Goal: Task Accomplishment & Management: Manage account settings

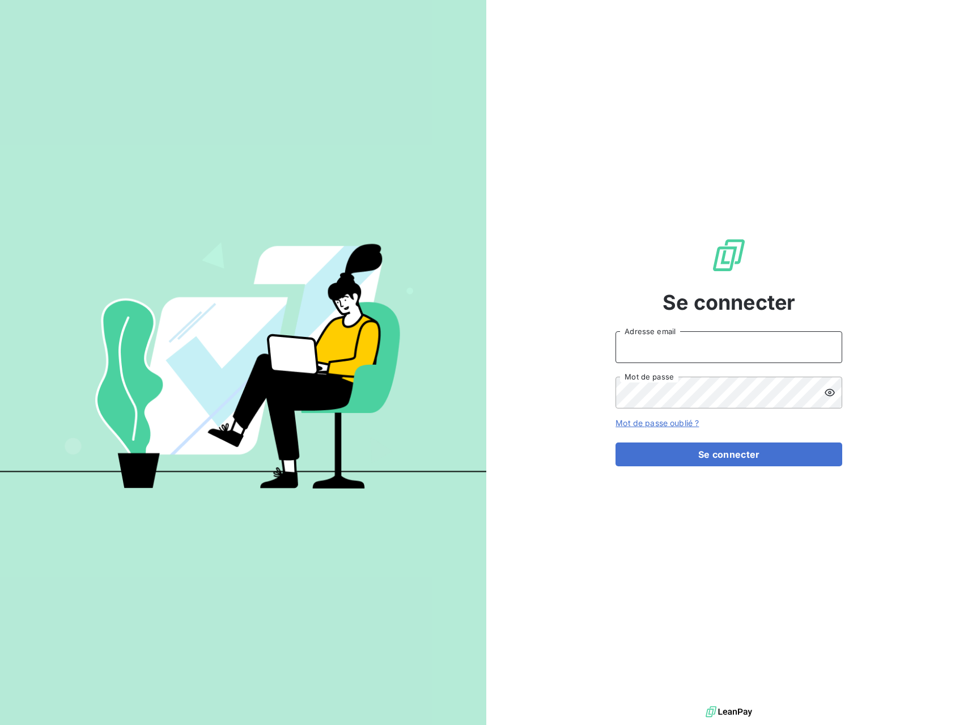
type input "[EMAIL_ADDRESS][DOMAIN_NAME]"
click at [650, 342] on input "[EMAIL_ADDRESS][DOMAIN_NAME]" at bounding box center [729, 347] width 227 height 32
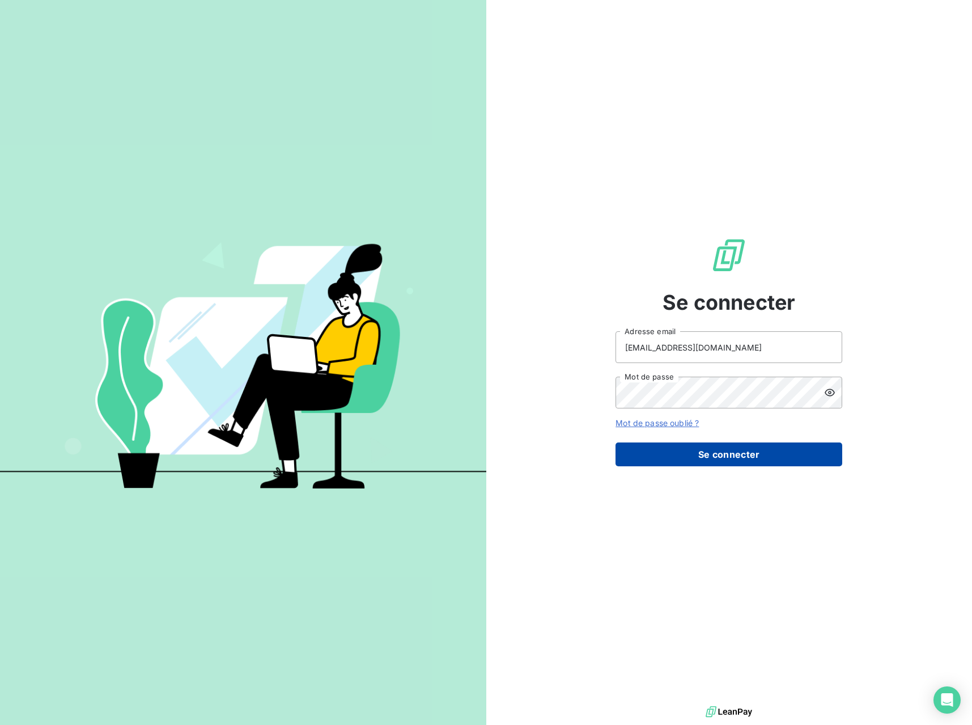
click at [709, 447] on button "Se connecter" at bounding box center [729, 454] width 227 height 24
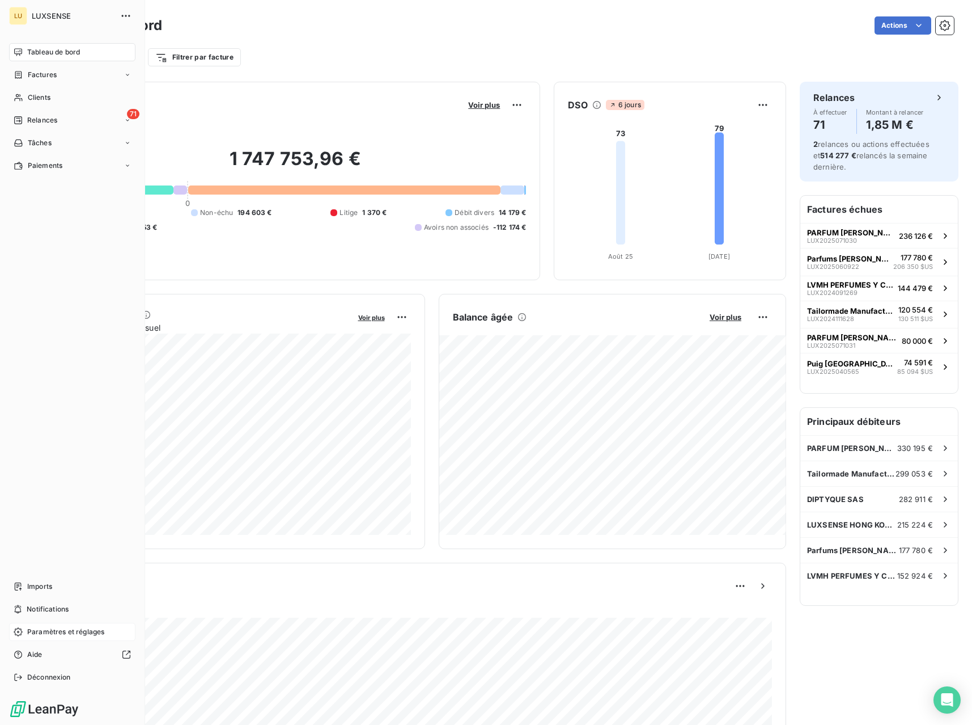
click at [47, 635] on span "Paramètres et réglages" at bounding box center [65, 632] width 77 height 10
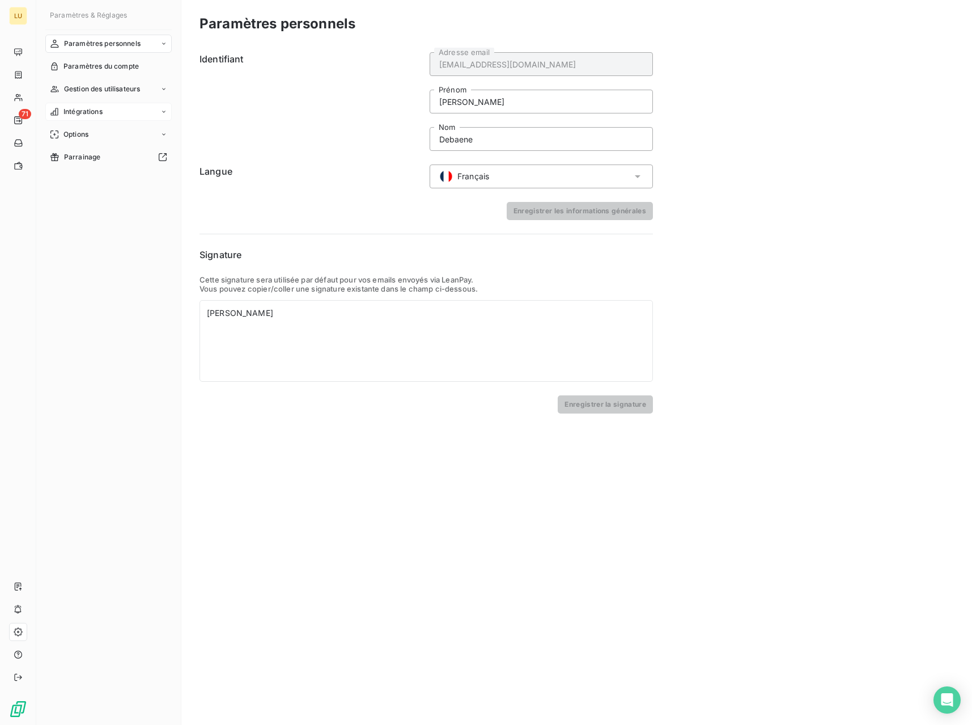
click at [105, 113] on div "Intégrations" at bounding box center [108, 112] width 126 height 18
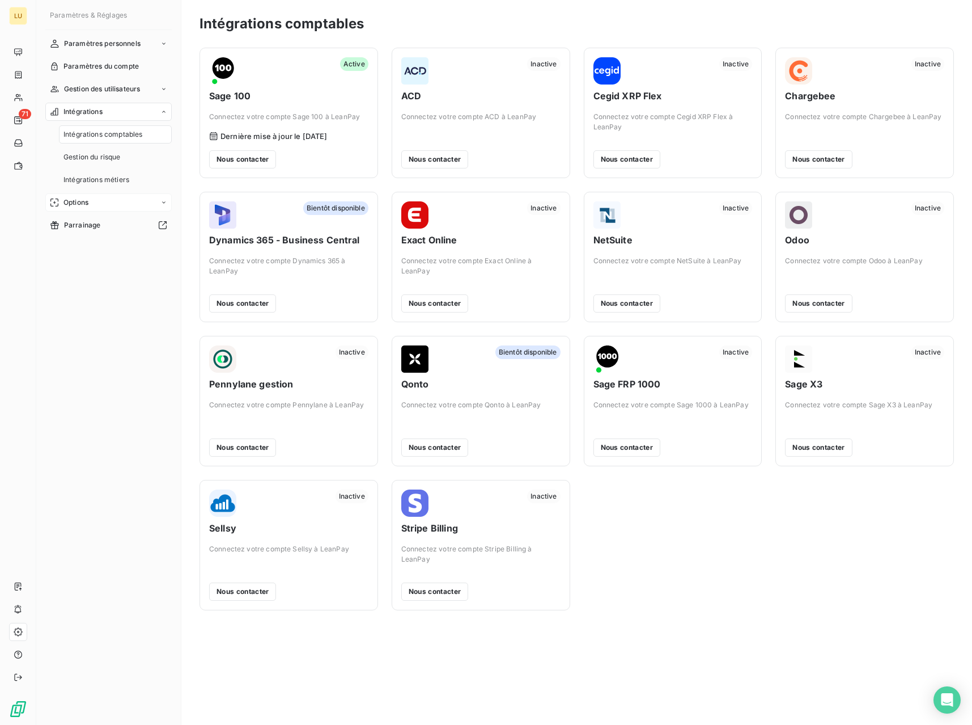
click at [104, 201] on div "Options" at bounding box center [108, 202] width 126 height 18
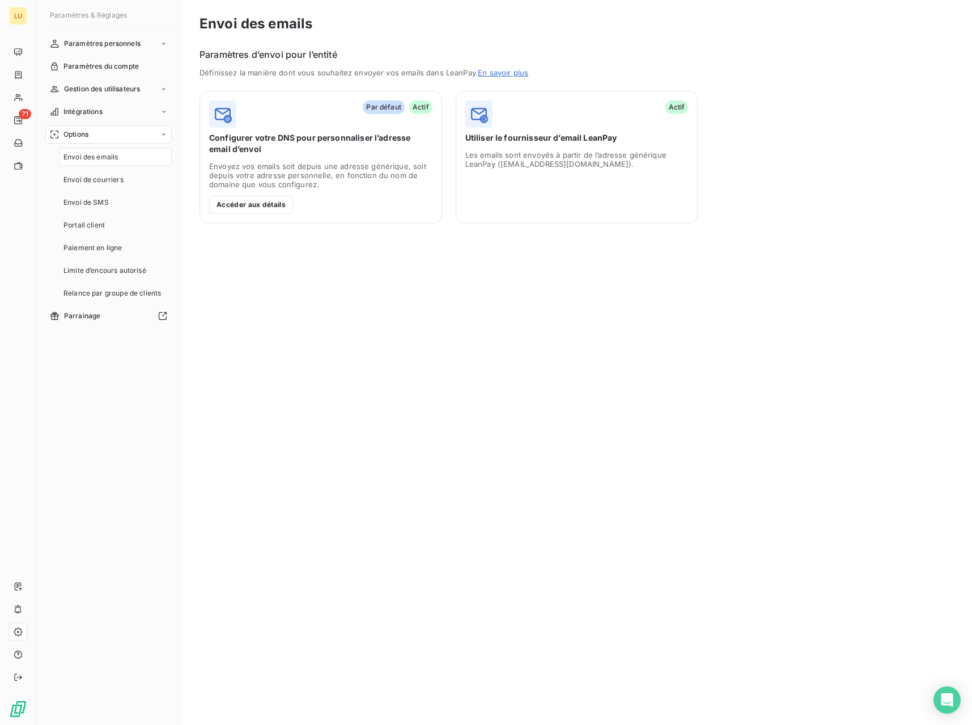
click at [112, 159] on span "Envoi des emails" at bounding box center [91, 157] width 54 height 10
click at [260, 201] on button "Accéder aux détails" at bounding box center [251, 205] width 84 height 18
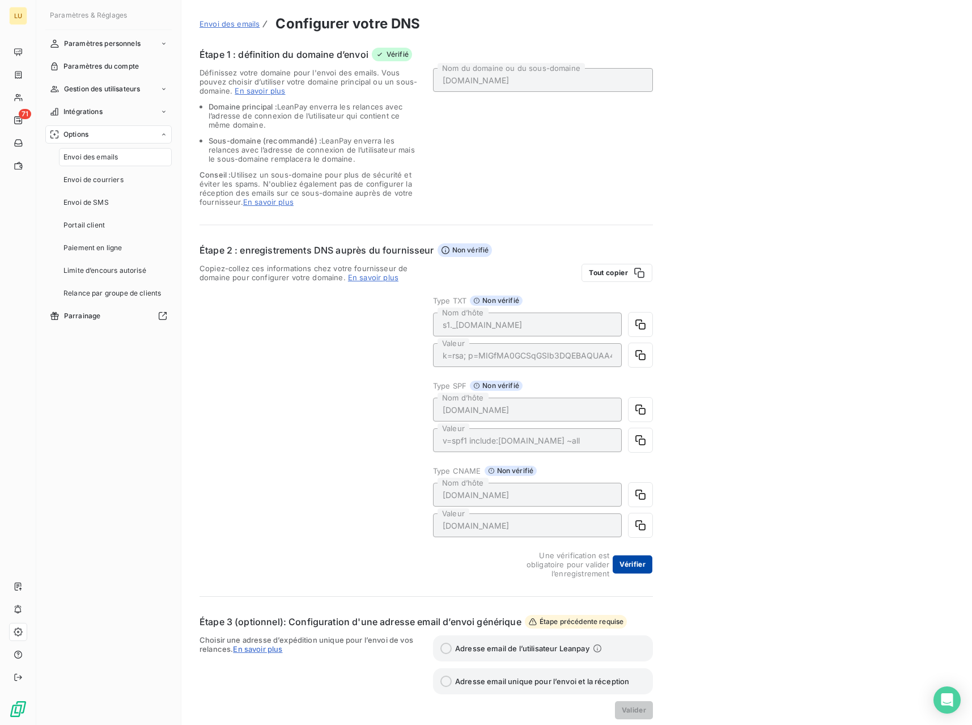
click at [630, 572] on button "Vérifier" at bounding box center [633, 564] width 40 height 18
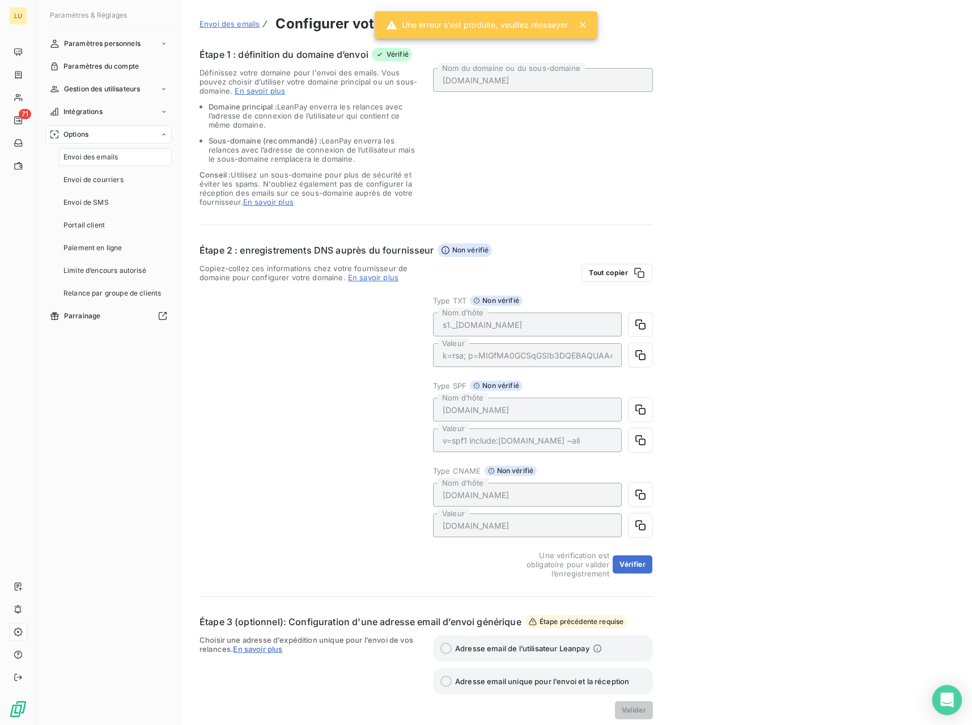
click at [946, 696] on icon "Open Intercom Messenger" at bounding box center [947, 699] width 13 height 15
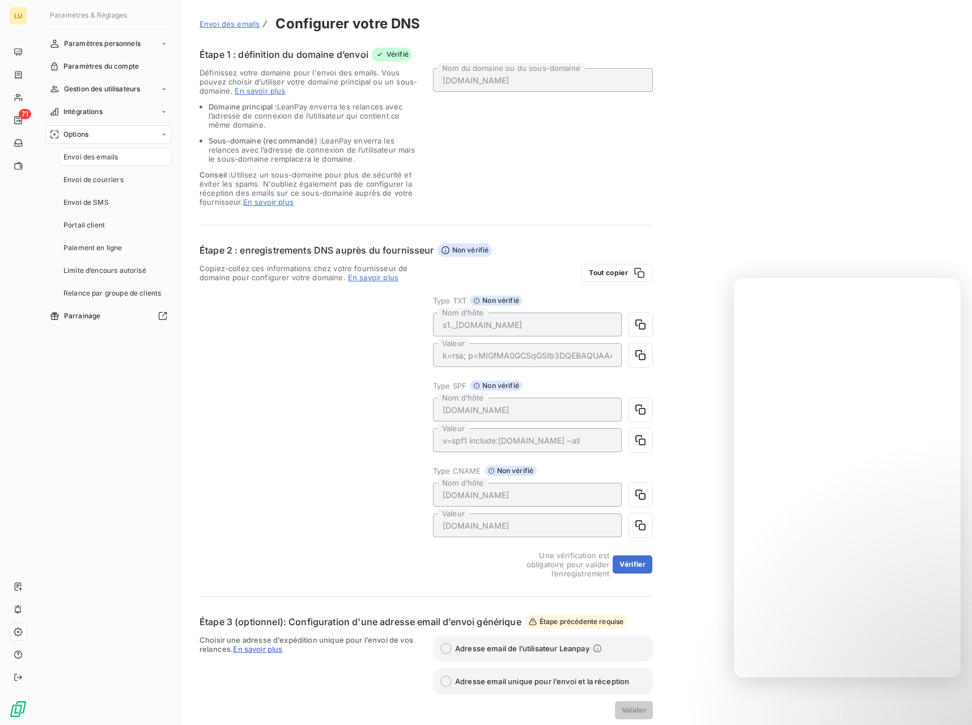
click at [304, 433] on div "Copiez-collez ces informations chez votre fournisseur de domaine pour configure…" at bounding box center [310, 421] width 220 height 314
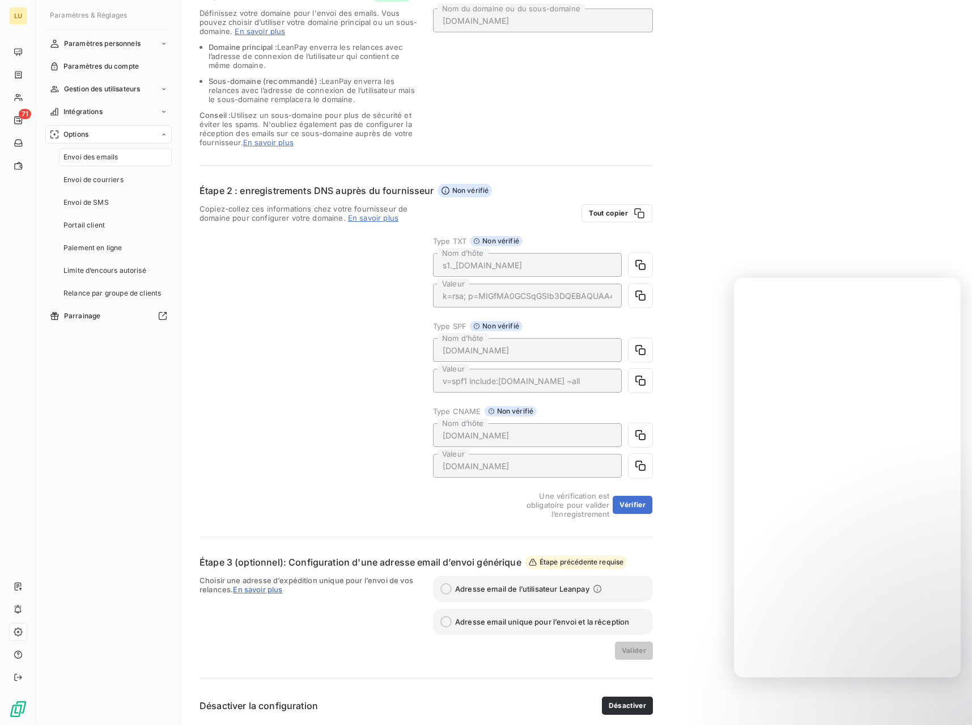
scroll to position [63, 0]
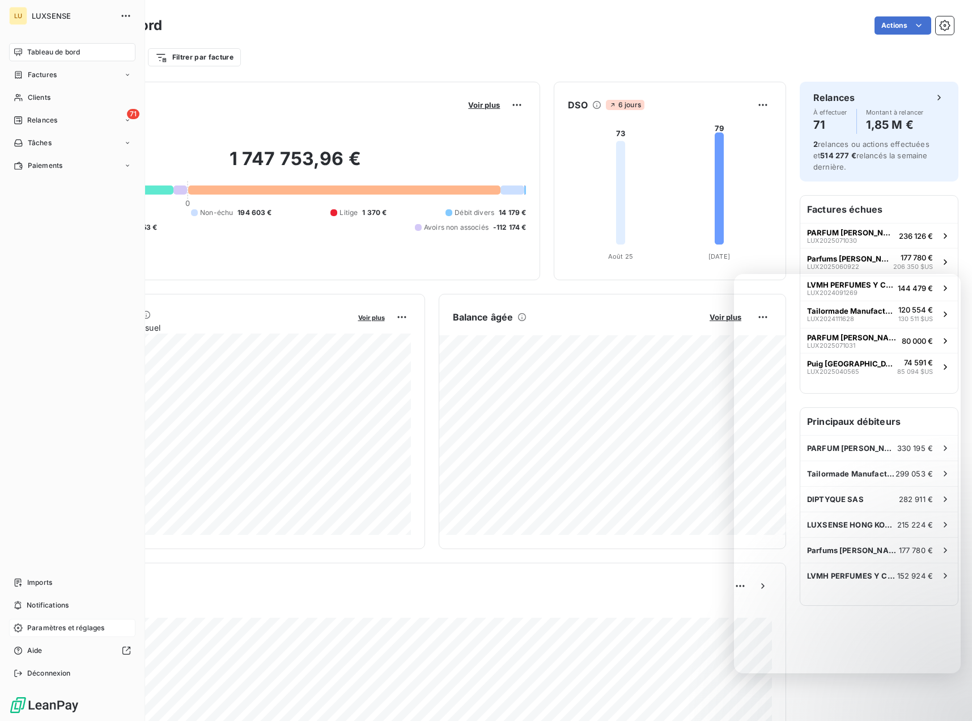
click at [37, 632] on span "Paramètres et réglages" at bounding box center [65, 628] width 77 height 10
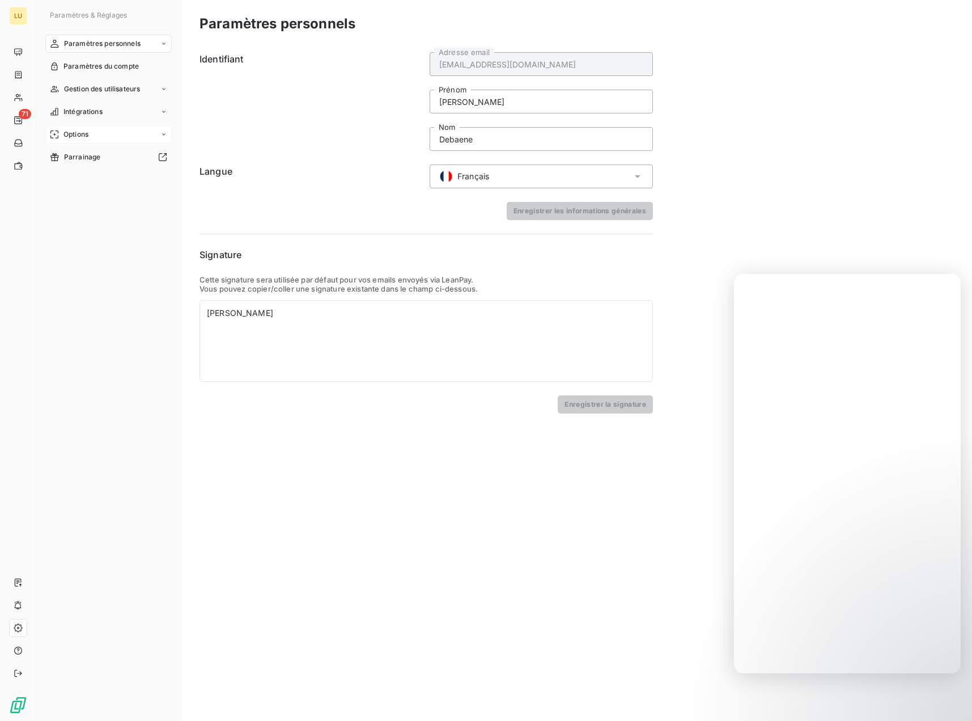
click at [91, 138] on div "Options" at bounding box center [108, 134] width 126 height 18
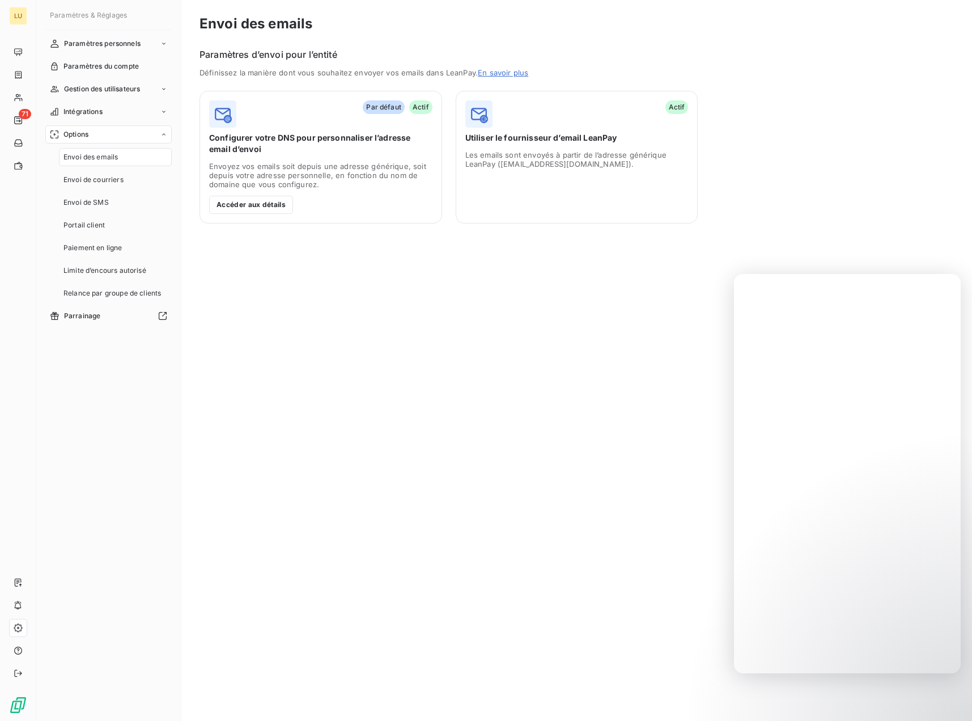
click at [108, 153] on span "Envoi des emails" at bounding box center [91, 157] width 54 height 10
click at [273, 205] on button "Accéder aux détails" at bounding box center [251, 205] width 84 height 18
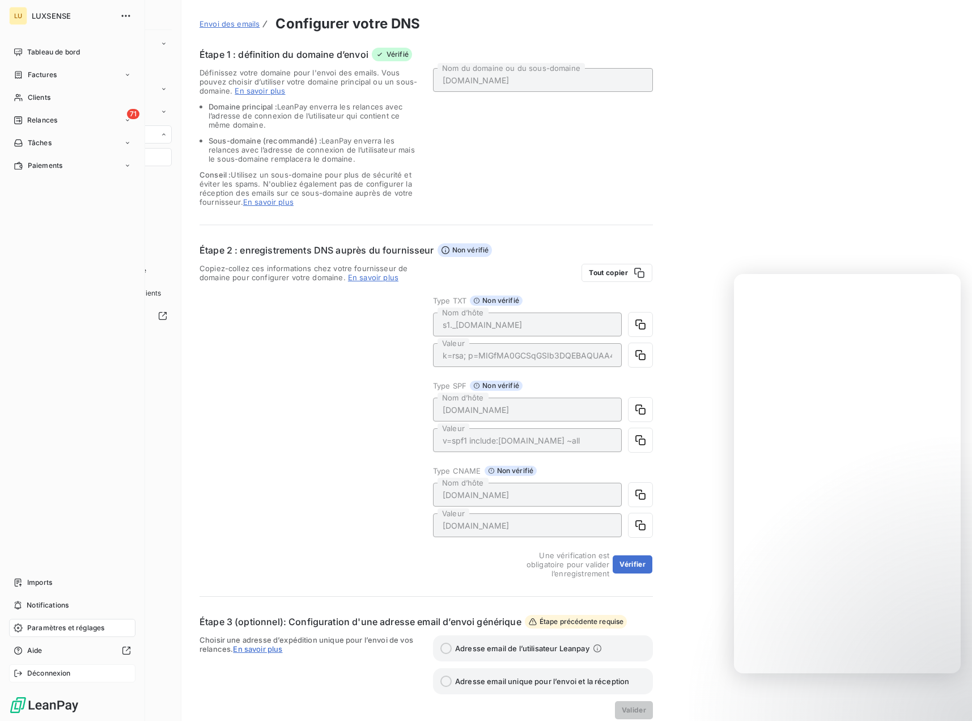
click at [59, 671] on span "Déconnexion" at bounding box center [49, 673] width 44 height 10
